Goal: Task Accomplishment & Management: Use online tool/utility

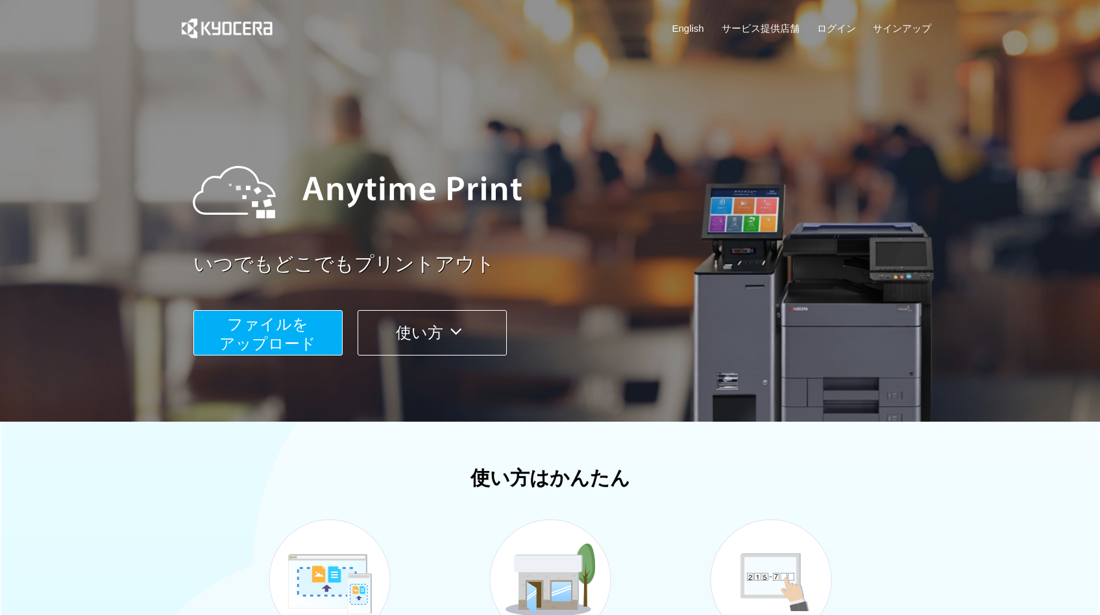
click at [285, 336] on span "ファイルを ​​アップロード" at bounding box center [267, 333] width 97 height 37
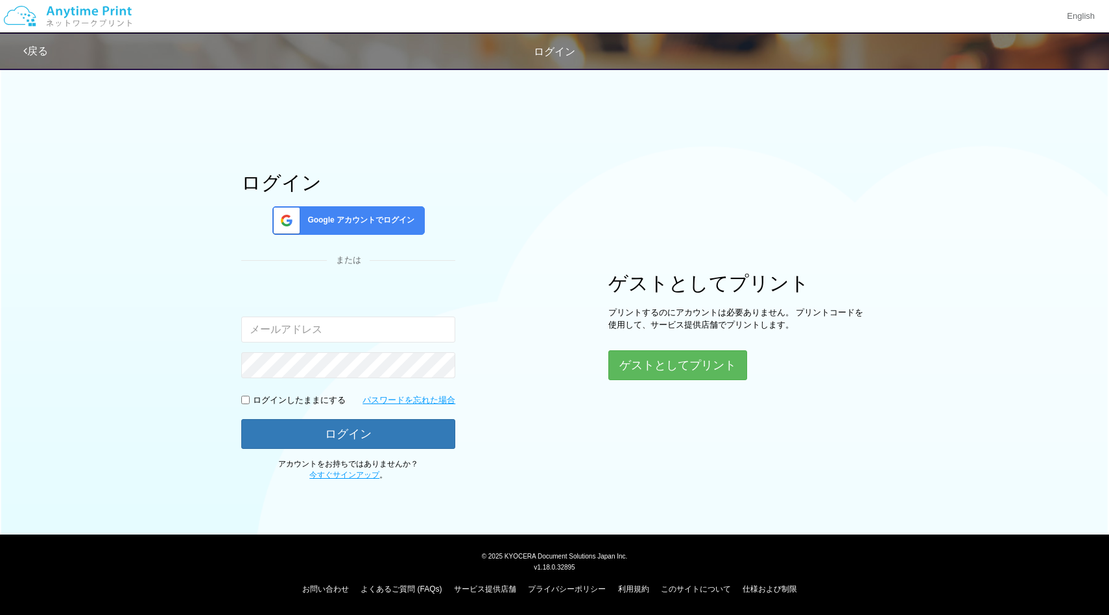
click at [661, 348] on div "ゲストとしてプリント プリントするのにアカウントは必要ありません。 プリントコードを使用して、サービス提供店舗でプリントします。 ゲストとしてプリント" at bounding box center [737, 326] width 259 height 108
click at [664, 364] on button "ゲストとしてプリント" at bounding box center [677, 365] width 138 height 29
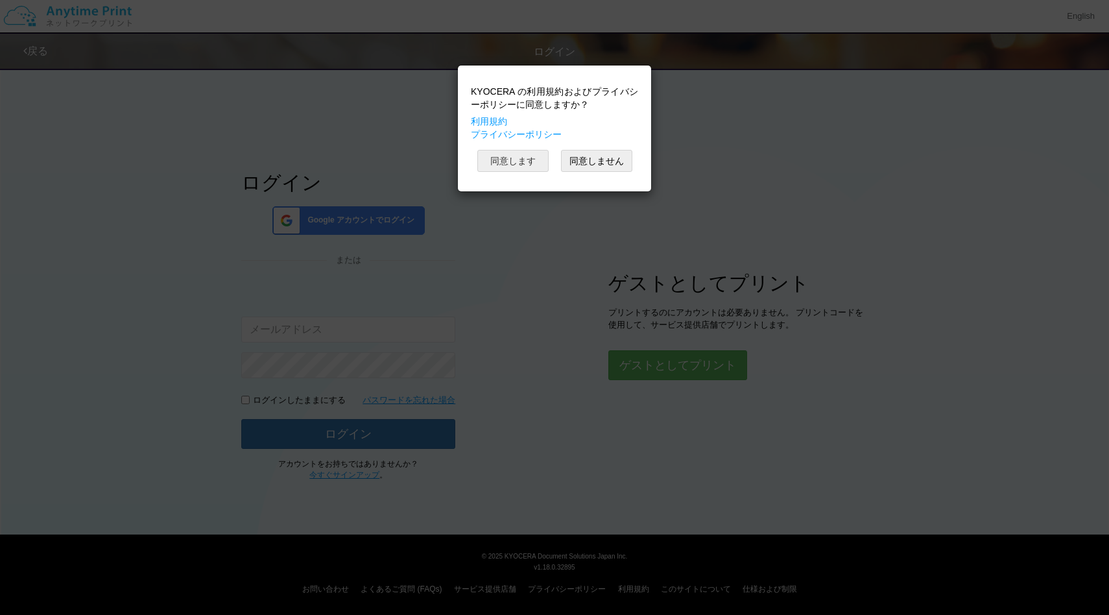
click at [520, 162] on button "同意します" at bounding box center [512, 161] width 71 height 22
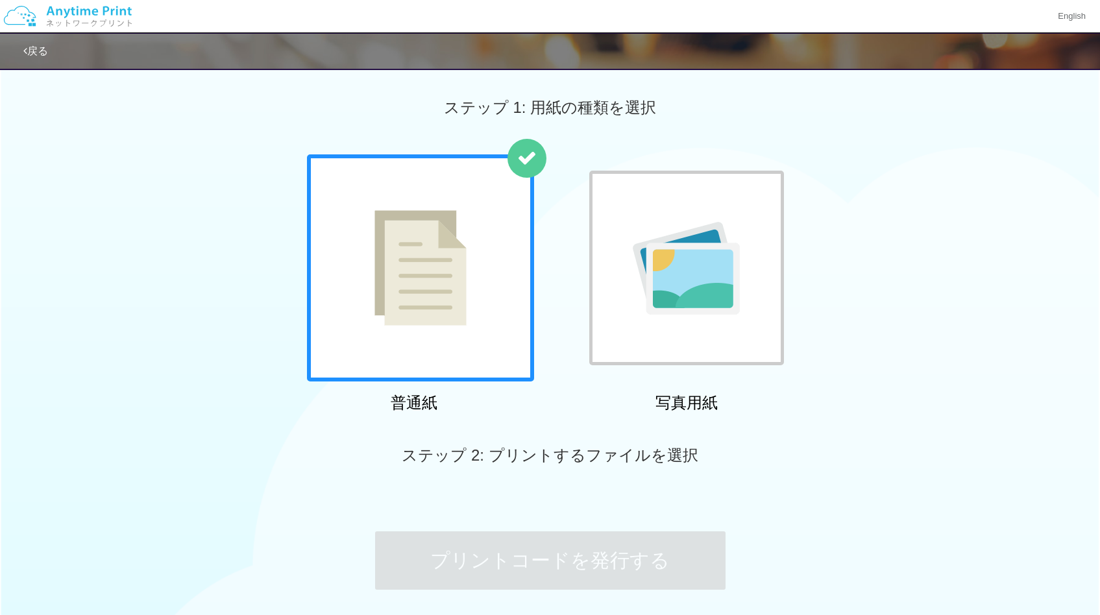
click at [488, 315] on div at bounding box center [420, 267] width 227 height 227
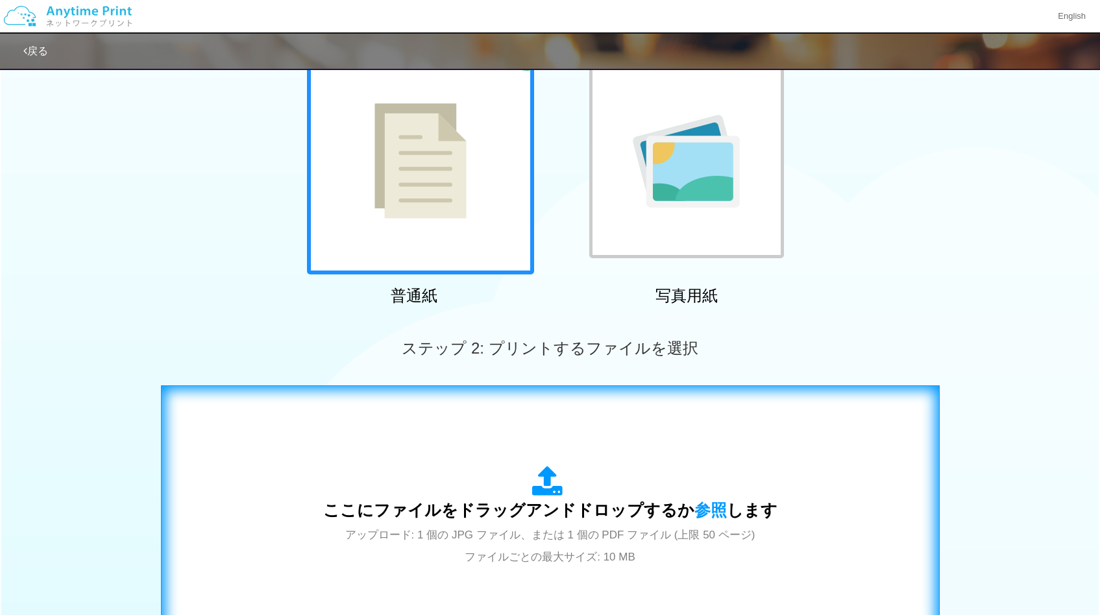
scroll to position [233, 0]
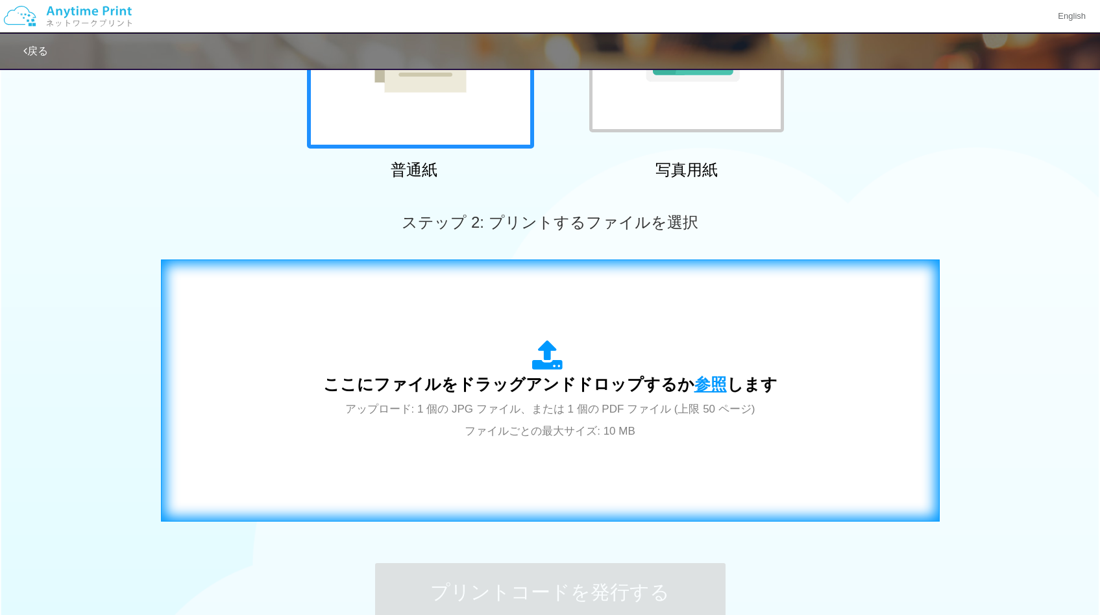
click at [712, 381] on span "参照" at bounding box center [710, 384] width 32 height 18
click at [711, 387] on span "参照" at bounding box center [710, 384] width 32 height 18
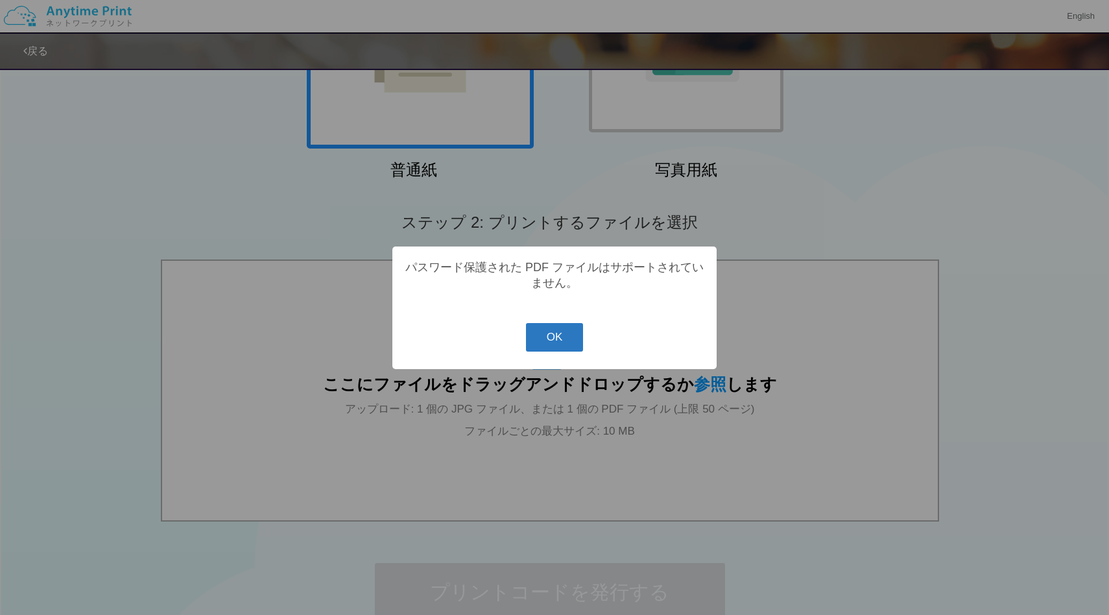
click at [552, 340] on button "OK" at bounding box center [555, 337] width 58 height 29
